Goal: Task Accomplishment & Management: Manage account settings

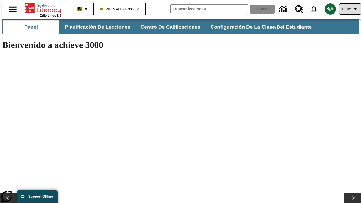
click at [347, 9] on span "Tauto" at bounding box center [346, 9] width 10 height 6
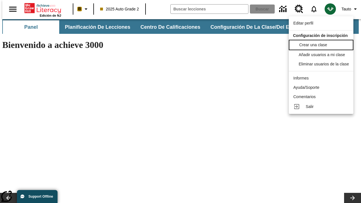
click at [323, 44] on span "Crear una clase" at bounding box center [313, 45] width 28 height 5
click at [323, 55] on span "Añadir usuarios a mi clase" at bounding box center [322, 54] width 46 height 5
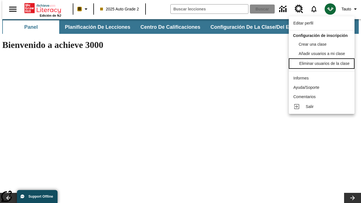
click at [323, 67] on div "Eliminar usuarios de la clase" at bounding box center [324, 64] width 50 height 6
